Goal: Information Seeking & Learning: Understand process/instructions

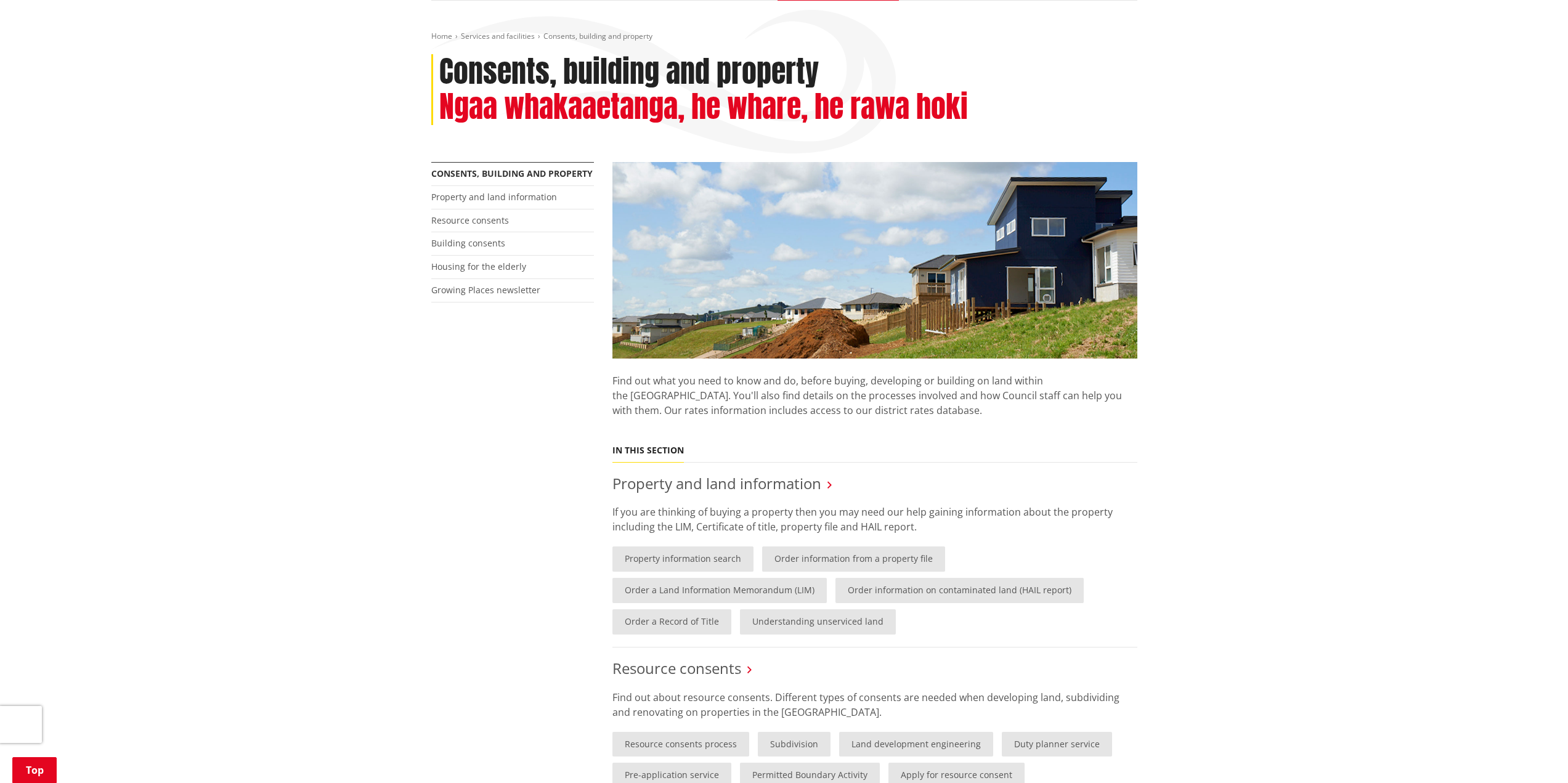
scroll to position [61, 0]
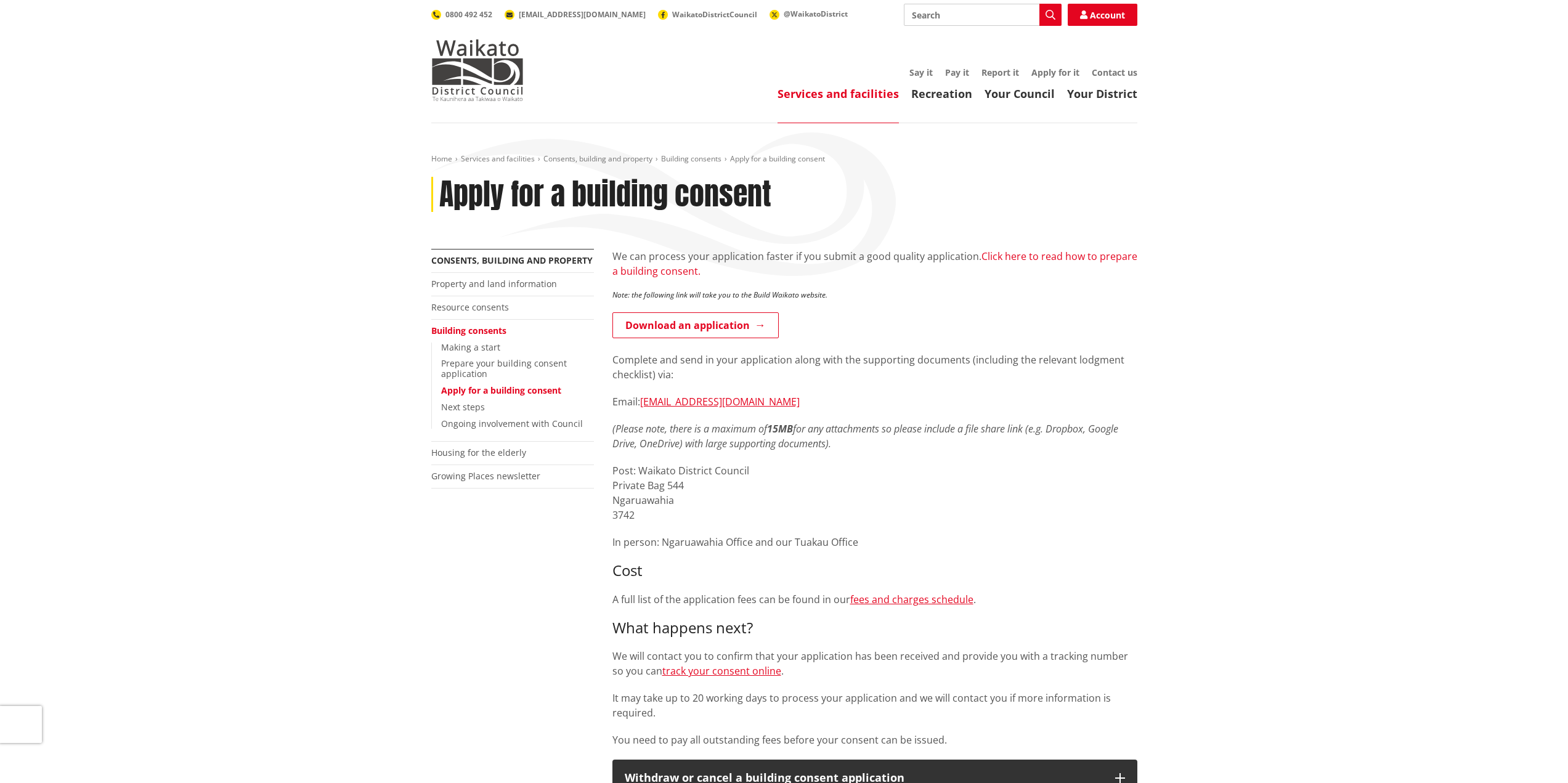
click at [1028, 258] on link "Click here to read how to prepare a building consent." at bounding box center [875, 263] width 525 height 28
click at [451, 405] on link "Next steps" at bounding box center [463, 407] width 44 height 12
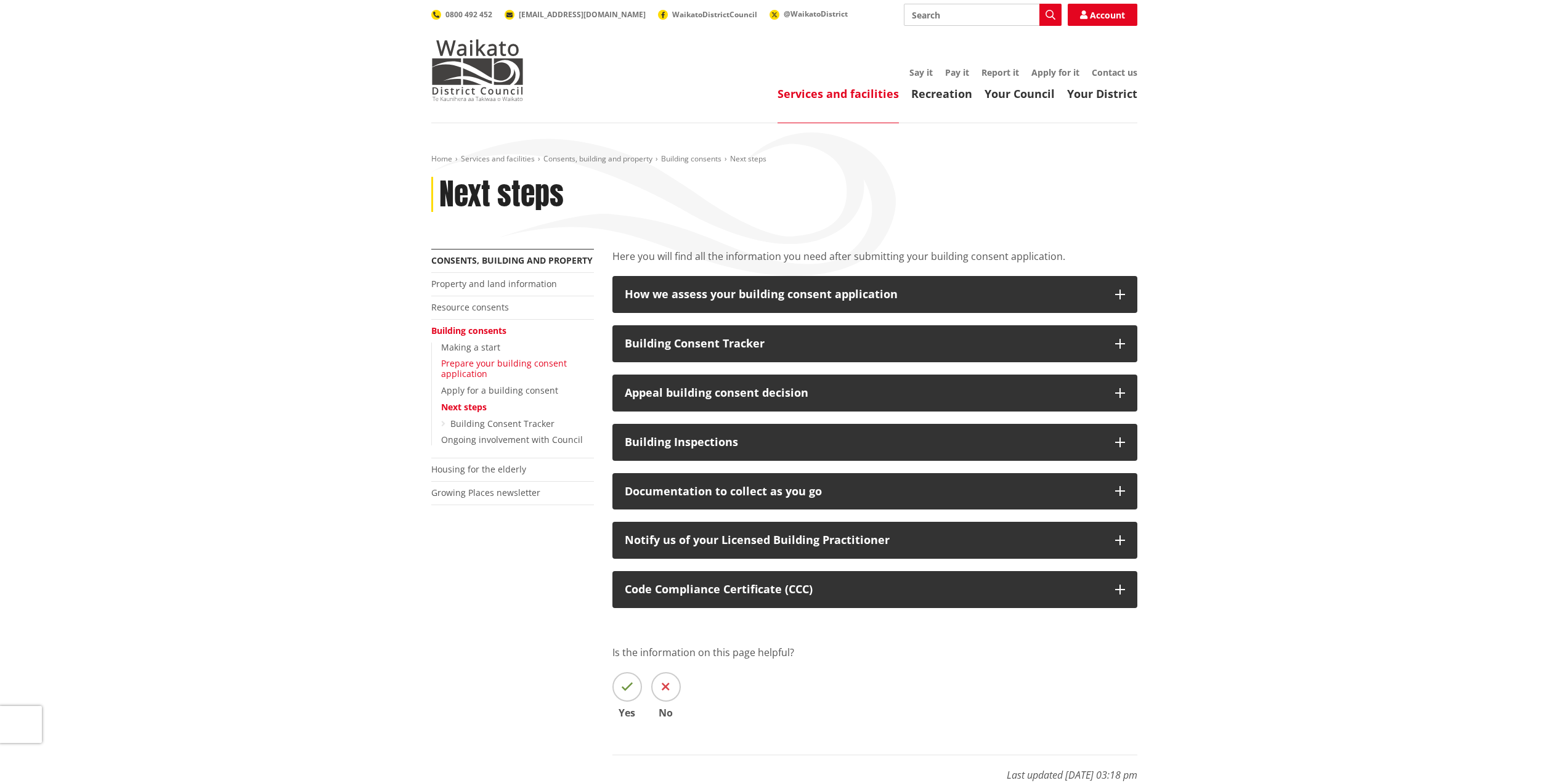
click at [476, 366] on link "Prepare your building consent application" at bounding box center [503, 368] width 126 height 22
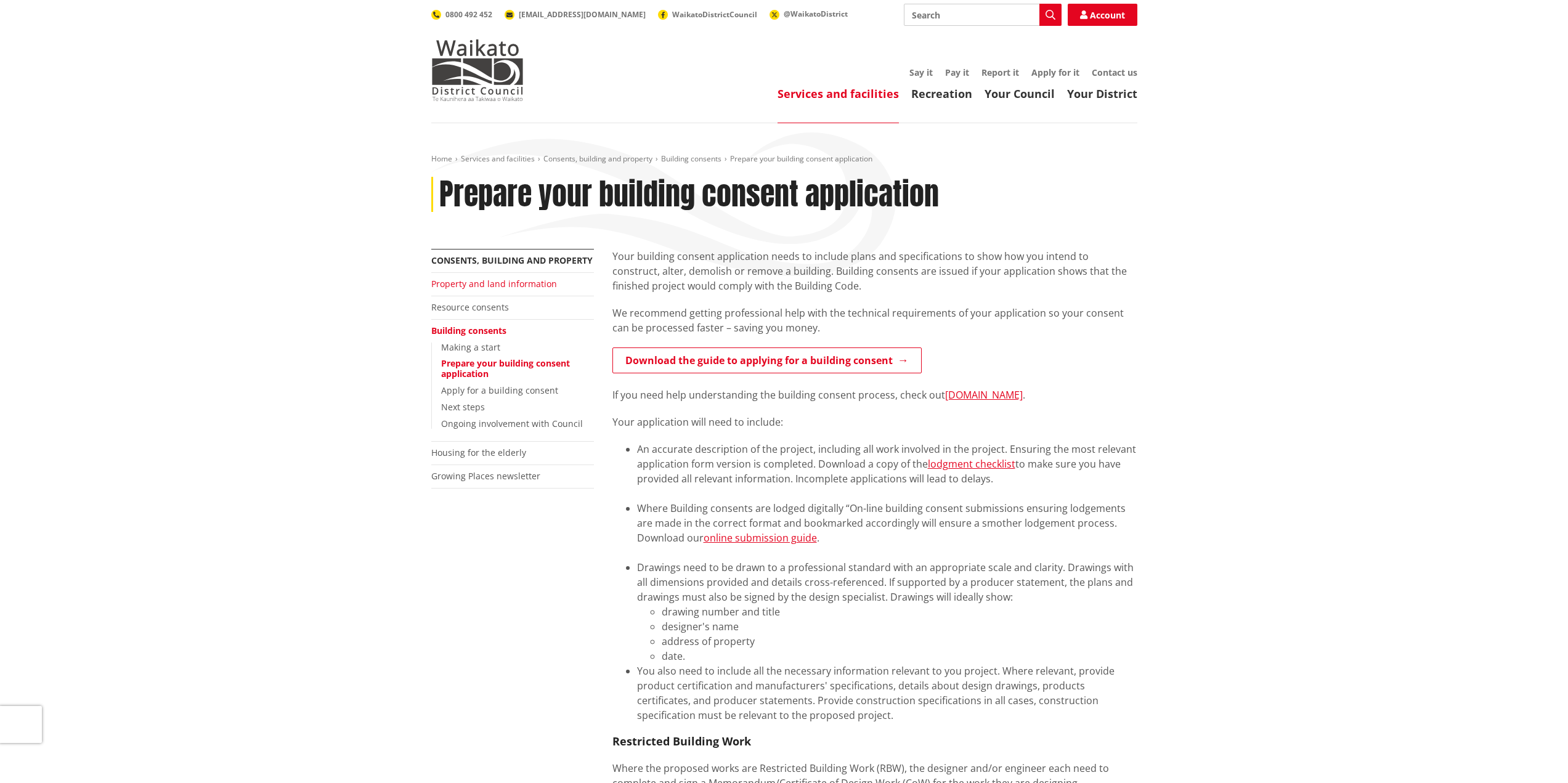
click at [522, 284] on link "Property and land information" at bounding box center [494, 284] width 126 height 12
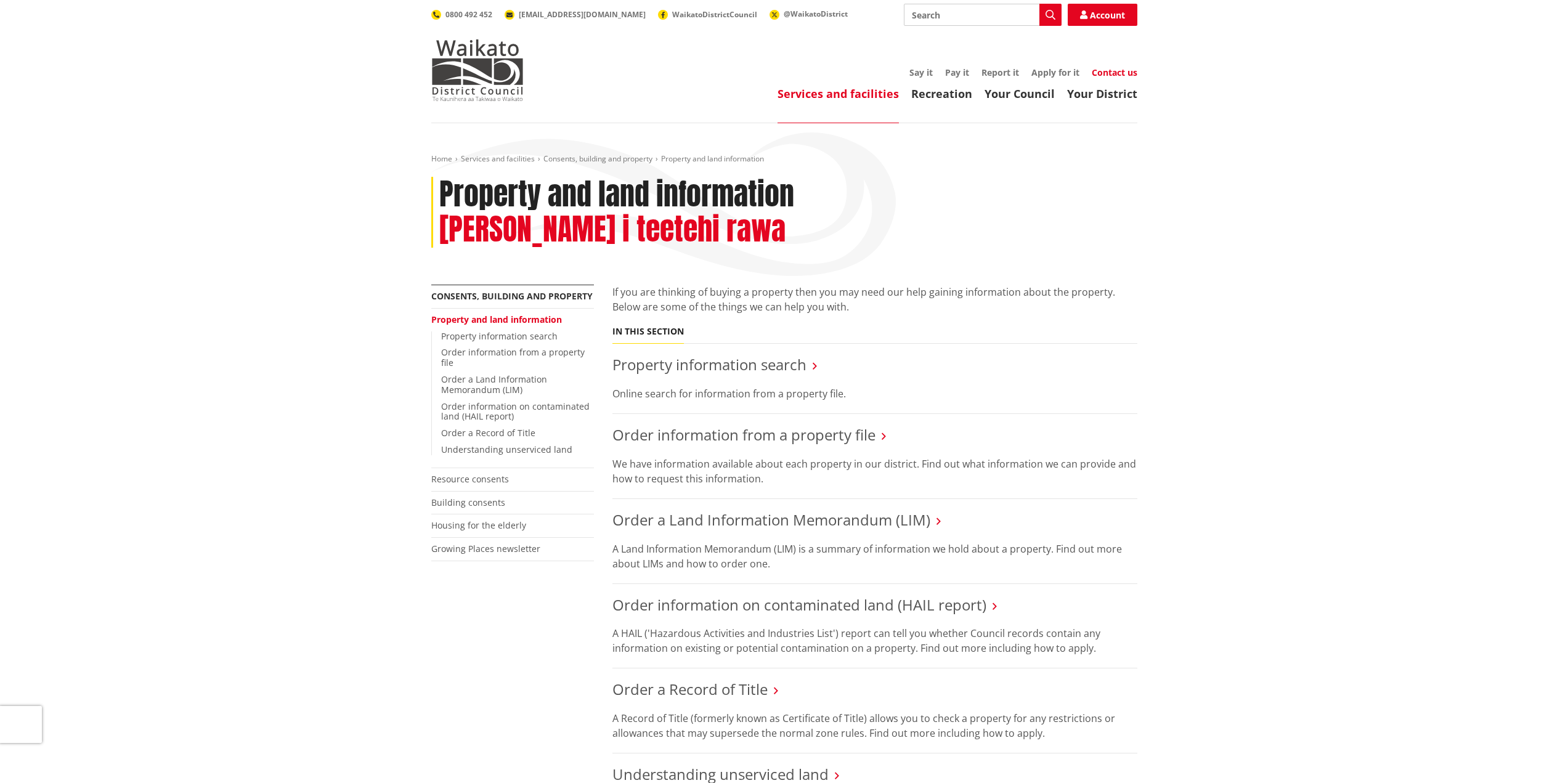
click at [1120, 75] on link "Contact us" at bounding box center [1114, 72] width 46 height 12
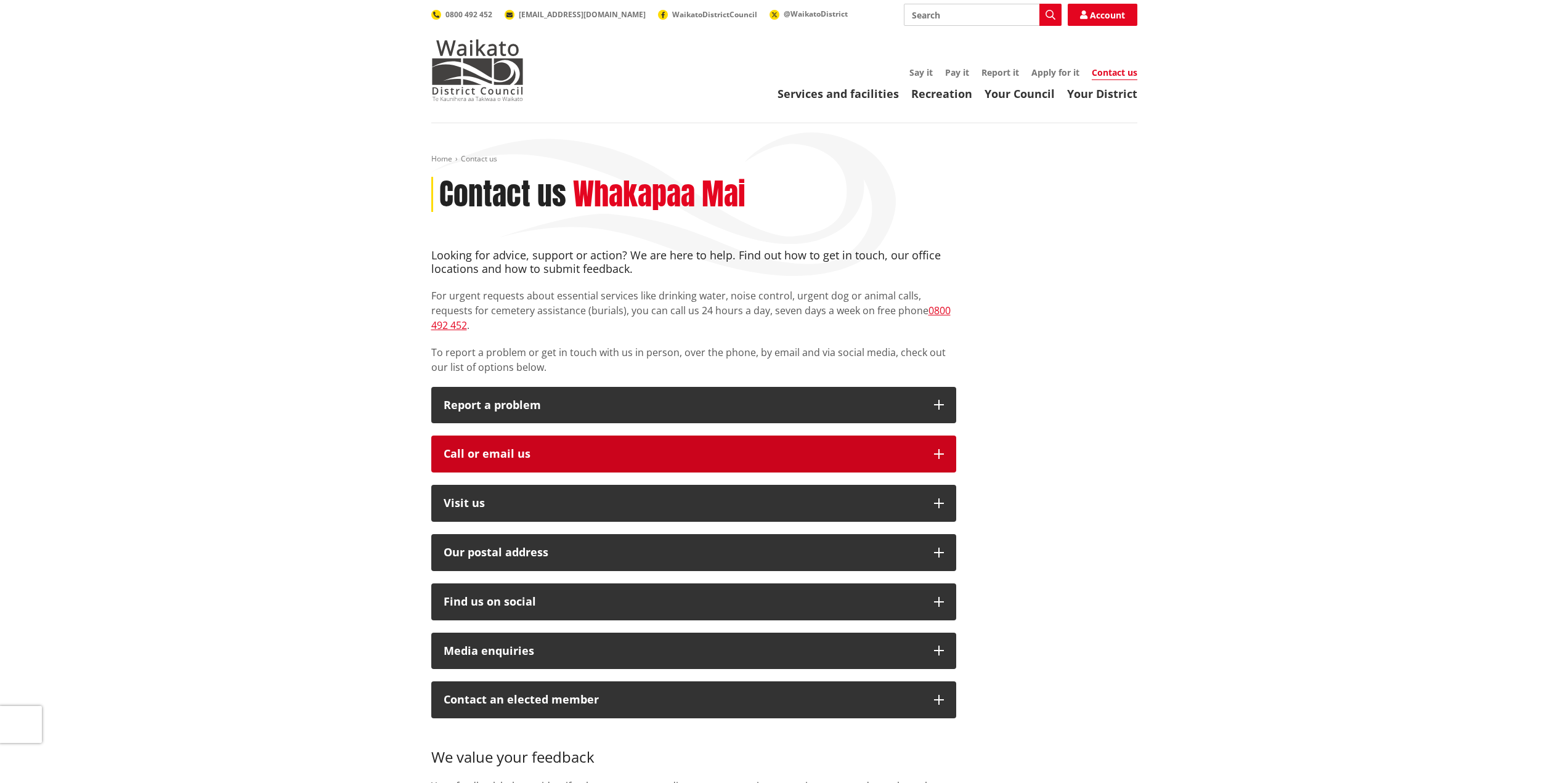
click at [584, 448] on div "Call or email us" at bounding box center [682, 454] width 478 height 13
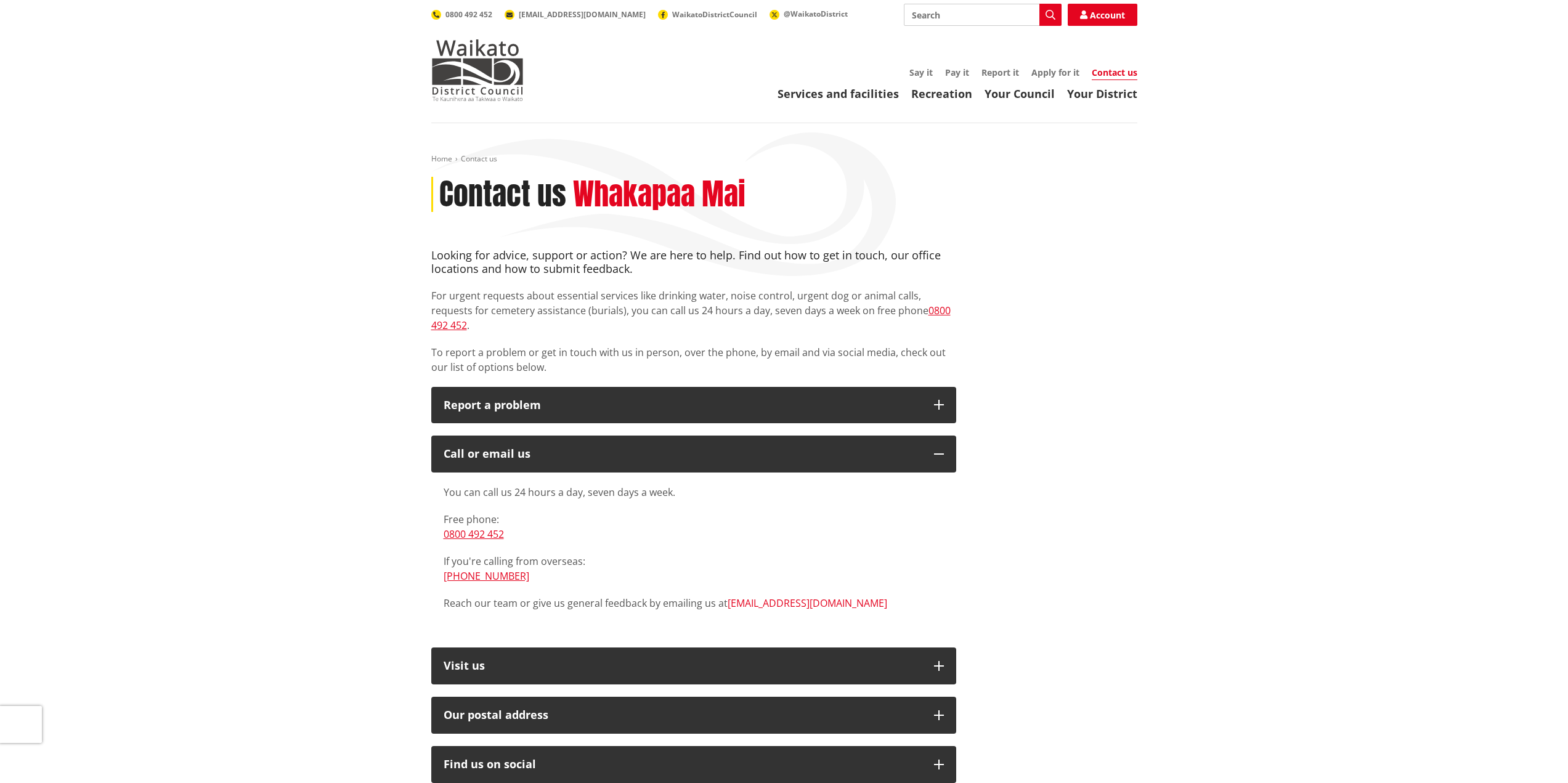
click at [752, 596] on link "[EMAIL_ADDRESS][DOMAIN_NAME]" at bounding box center [807, 603] width 160 height 14
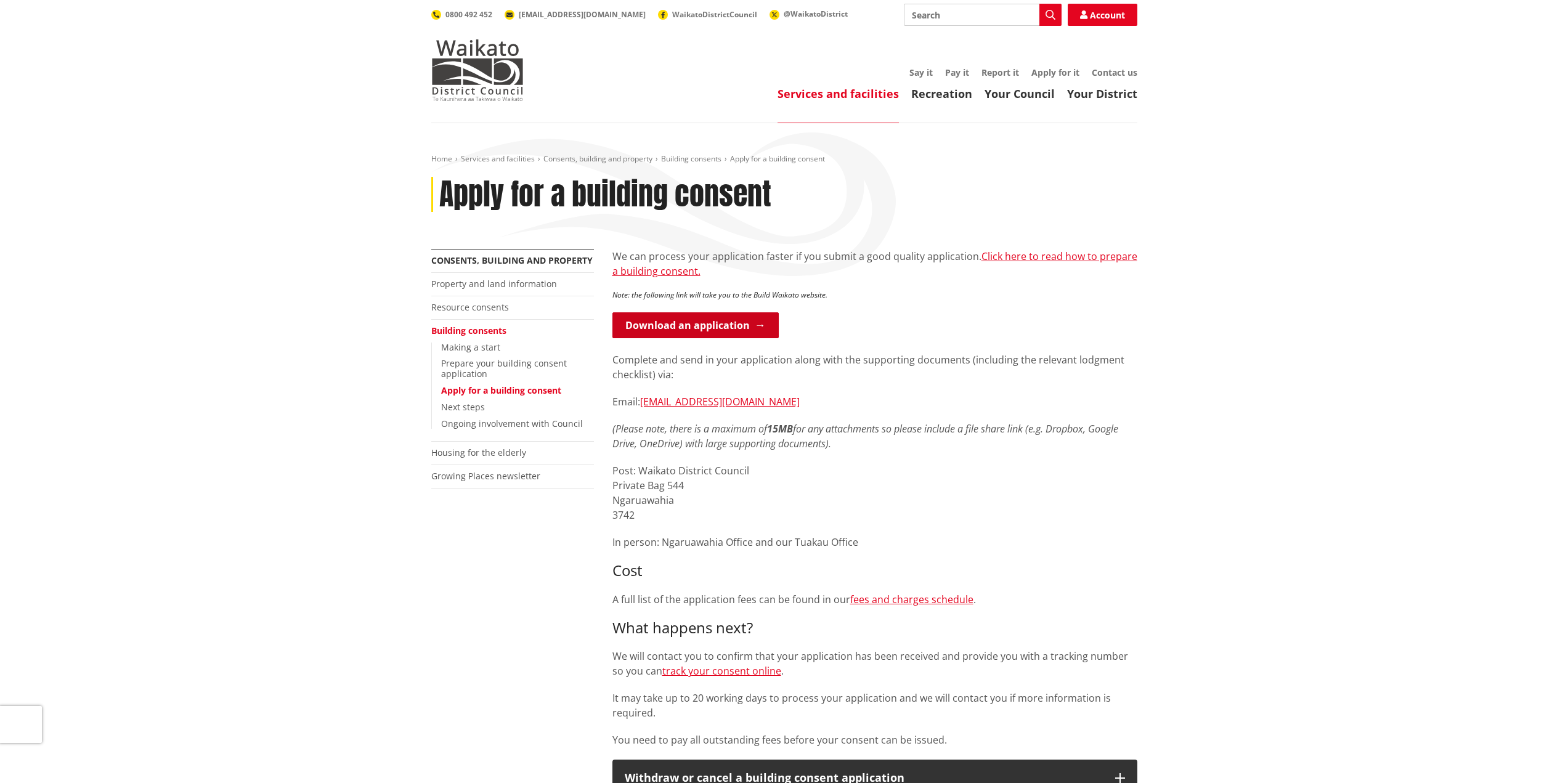
click at [699, 323] on link "Download an application" at bounding box center [696, 325] width 167 height 26
